Goal: Task Accomplishment & Management: Manage account settings

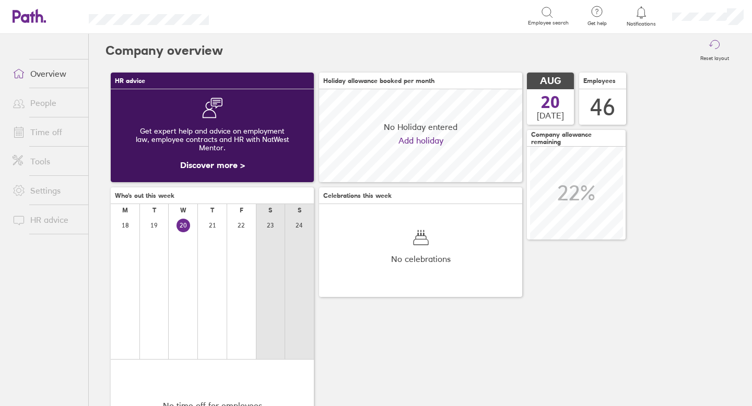
scroll to position [93, 203]
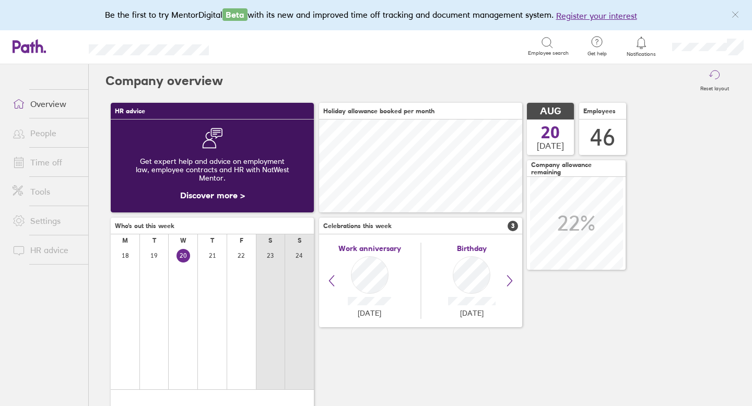
click at [49, 168] on link "Time off" at bounding box center [46, 162] width 84 height 21
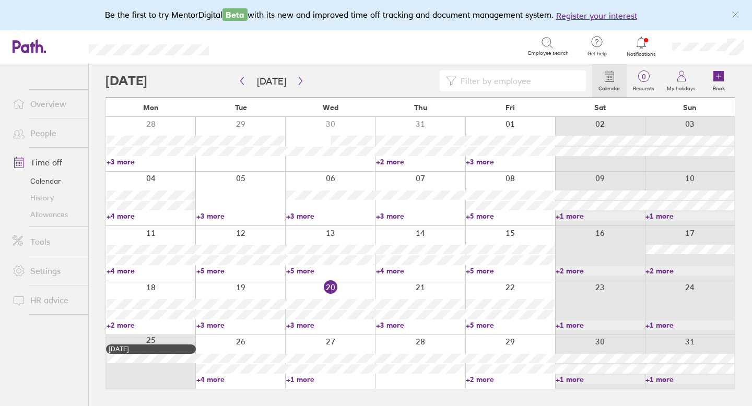
click at [640, 45] on icon at bounding box center [641, 43] width 13 height 13
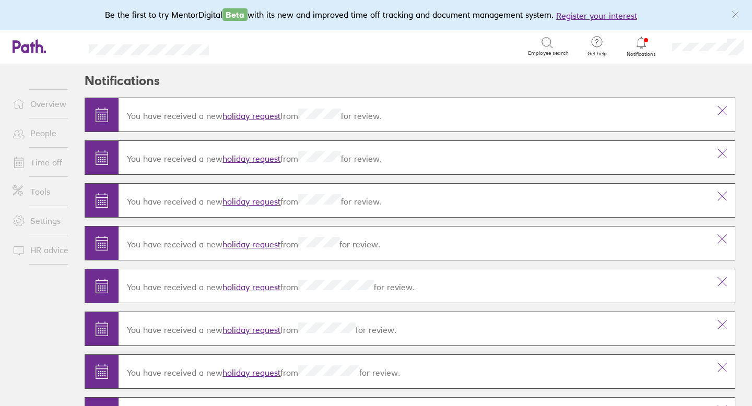
click at [54, 162] on link "Time off" at bounding box center [46, 162] width 84 height 21
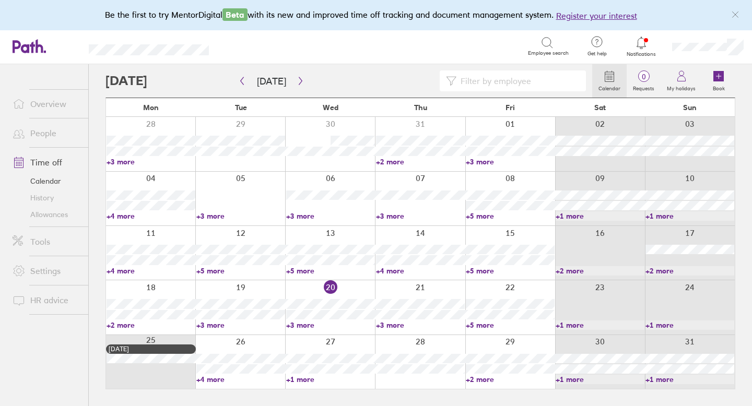
click at [63, 212] on link "Allowances" at bounding box center [46, 214] width 84 height 17
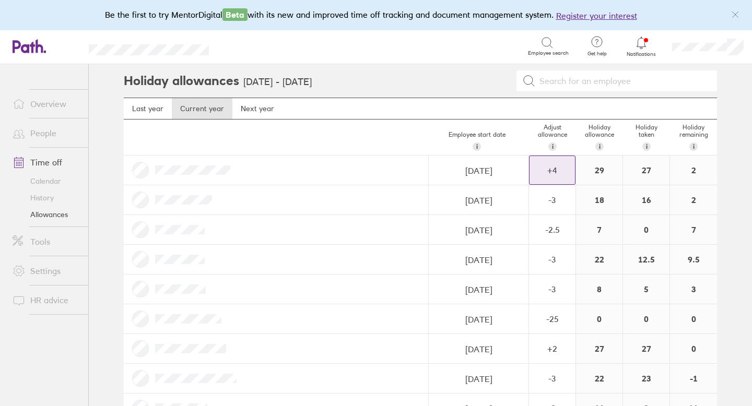
click at [569, 175] on div "+ 4" at bounding box center [552, 170] width 45 height 28
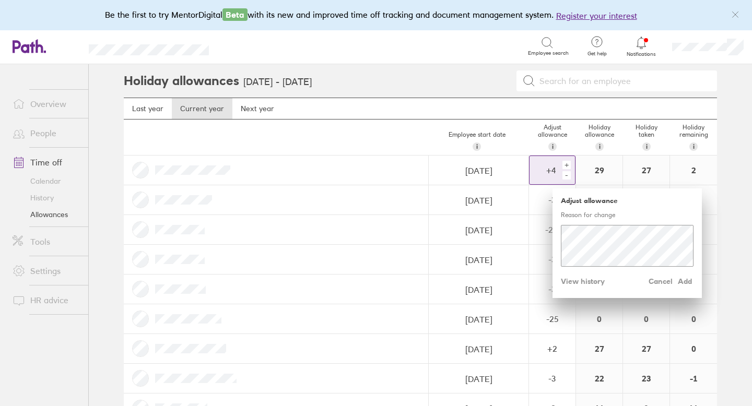
click at [567, 167] on div "+" at bounding box center [566, 165] width 8 height 8
click at [683, 283] on span "Add" at bounding box center [685, 281] width 17 height 17
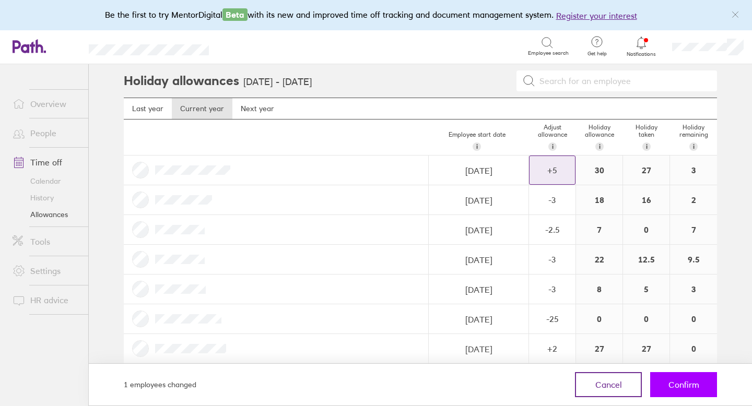
click at [690, 381] on span "Confirm" at bounding box center [683, 384] width 31 height 9
click at [686, 389] on span "Confirm" at bounding box center [683, 384] width 31 height 9
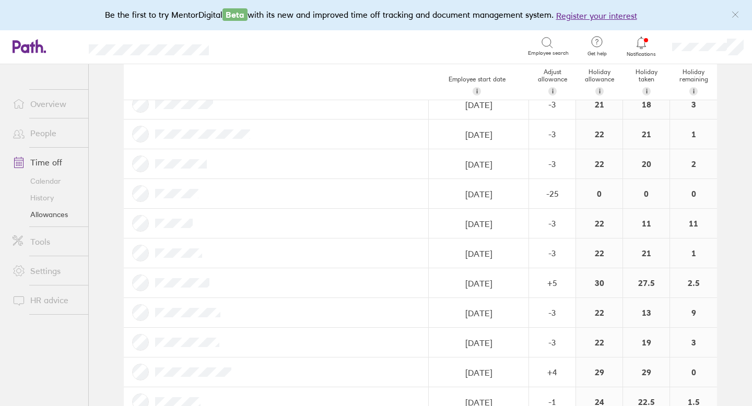
scroll to position [773, 0]
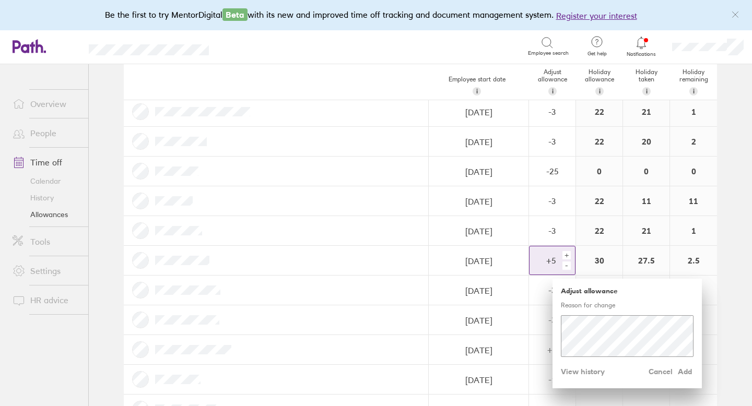
click at [569, 257] on div "+" at bounding box center [566, 255] width 8 height 8
click at [688, 373] on span "Add" at bounding box center [685, 371] width 17 height 17
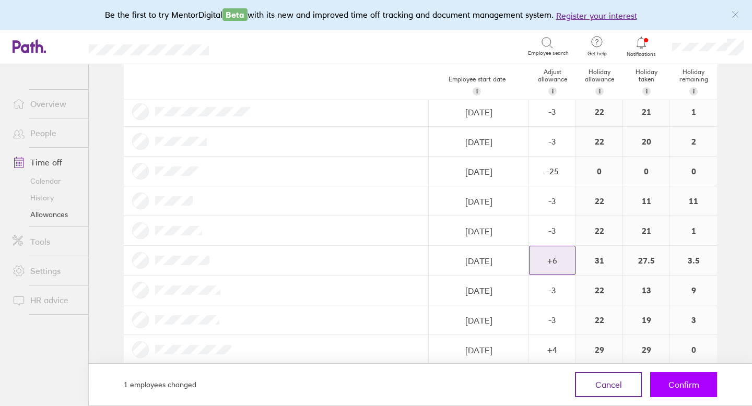
click at [687, 384] on span "Confirm" at bounding box center [683, 384] width 31 height 9
click at [684, 390] on button "Confirm" at bounding box center [683, 384] width 67 height 25
click at [679, 386] on span "Confirm" at bounding box center [683, 384] width 31 height 9
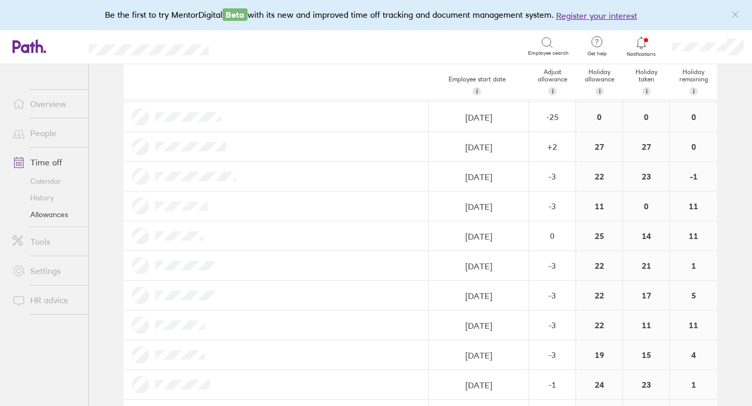
scroll to position [196, 0]
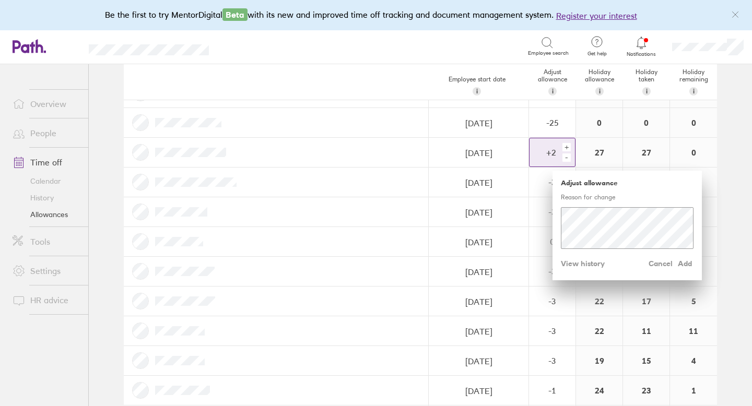
click at [568, 147] on div "+" at bounding box center [566, 147] width 8 height 8
click at [570, 149] on div "+" at bounding box center [566, 147] width 8 height 8
click at [569, 148] on div "+" at bounding box center [566, 147] width 8 height 8
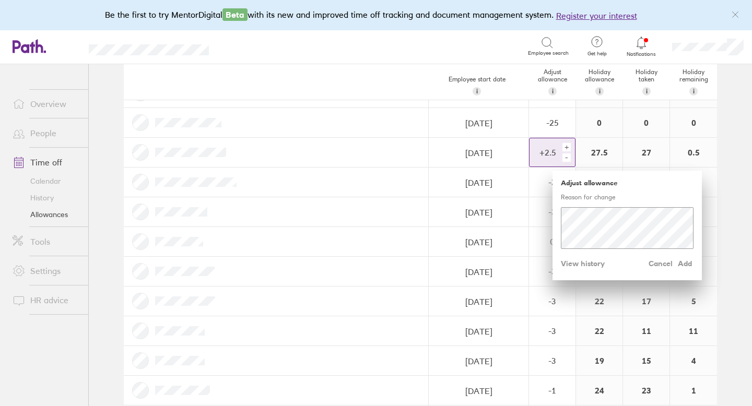
click at [569, 148] on div "+" at bounding box center [566, 147] width 8 height 8
click at [695, 266] on div "Adjust allowance Reason for change Cancel Add View history" at bounding box center [627, 226] width 149 height 110
click at [687, 263] on span "Add" at bounding box center [685, 263] width 17 height 17
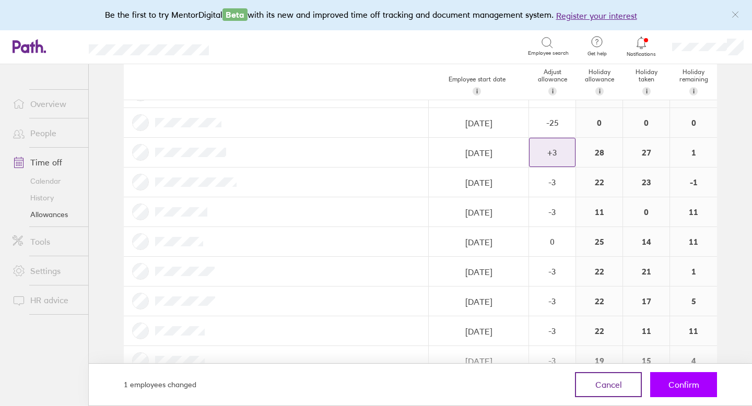
click at [692, 385] on span "Confirm" at bounding box center [683, 384] width 31 height 9
click at [671, 386] on span "Confirm" at bounding box center [683, 384] width 31 height 9
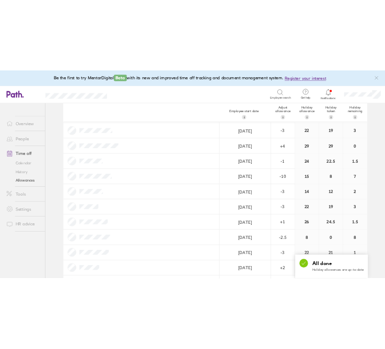
scroll to position [979, 0]
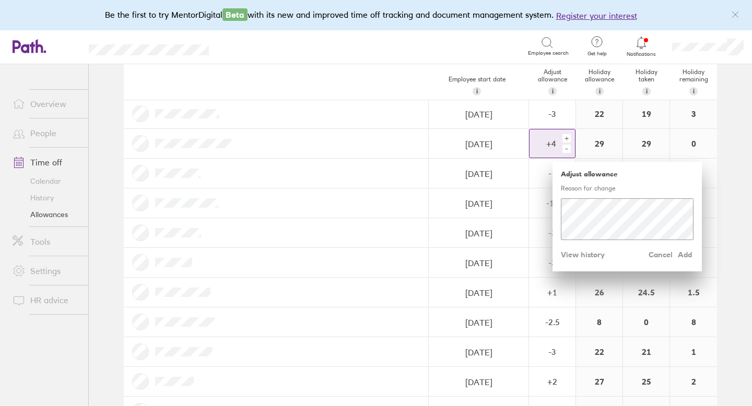
click at [568, 138] on div "+" at bounding box center [566, 138] width 8 height 8
click at [568, 139] on div "+" at bounding box center [566, 138] width 8 height 8
click at [567, 140] on div "+" at bounding box center [566, 138] width 8 height 8
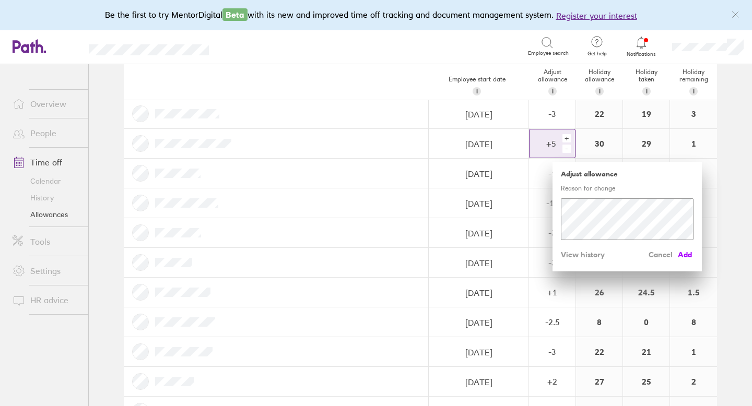
click at [685, 252] on span "Add" at bounding box center [685, 254] width 17 height 17
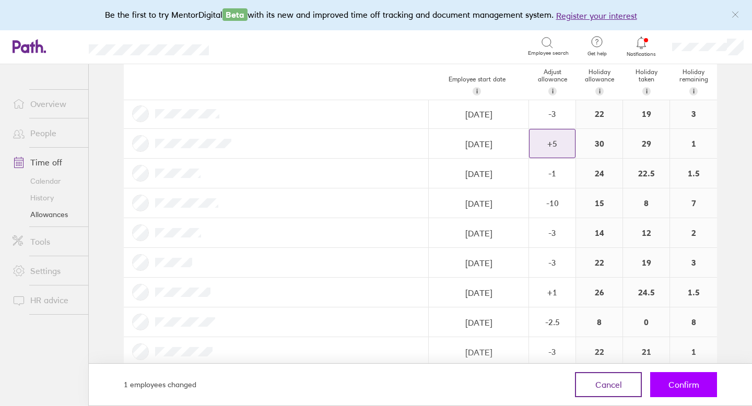
click at [694, 387] on span "Confirm" at bounding box center [683, 384] width 31 height 9
click at [683, 387] on span "Confirm" at bounding box center [683, 384] width 31 height 9
